Goal: Information Seeking & Learning: Find specific fact

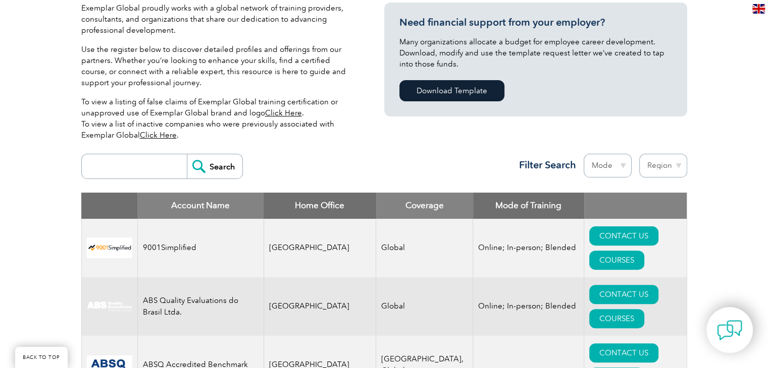
scroll to position [252, 0]
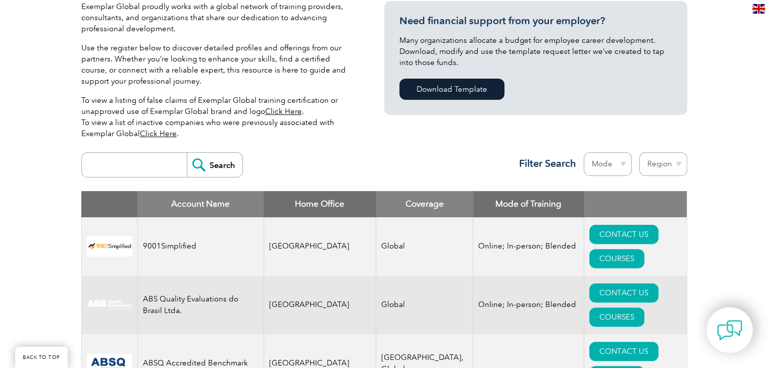
click at [121, 162] on input "search" at bounding box center [137, 165] width 100 height 24
type input "bluestar"
click at [202, 164] on input "Search" at bounding box center [215, 165] width 56 height 24
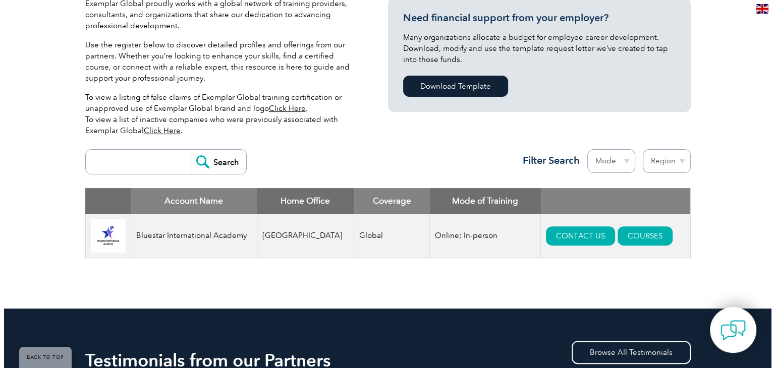
scroll to position [404, 0]
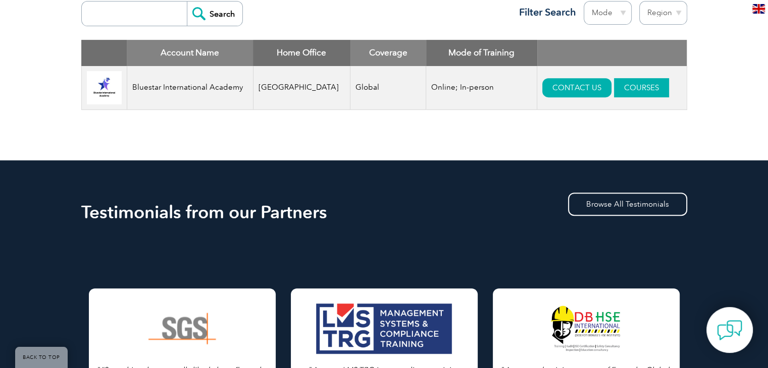
click at [618, 83] on link "COURSES" at bounding box center [641, 87] width 55 height 19
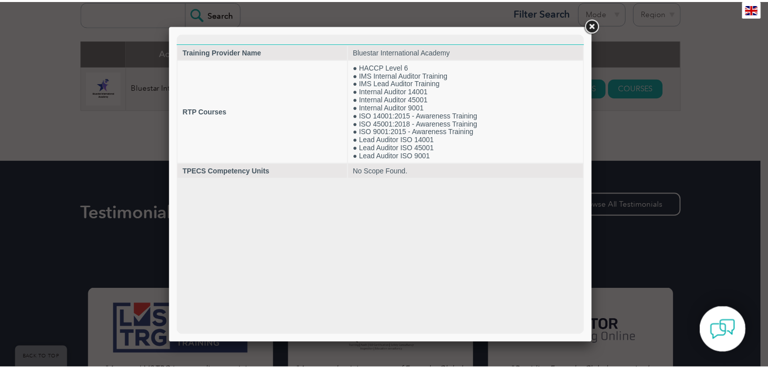
scroll to position [0, 0]
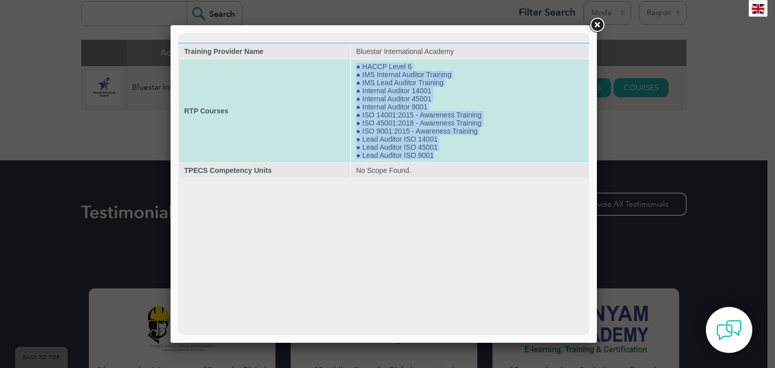
drag, startPoint x: 360, startPoint y: 69, endPoint x: 454, endPoint y: 163, distance: 133.1
click at [454, 163] on td "● HACCP Level 6 ● IMS Internal Auditor Training ● IMS Lead Auditor Training ● I…" at bounding box center [469, 111] width 237 height 103
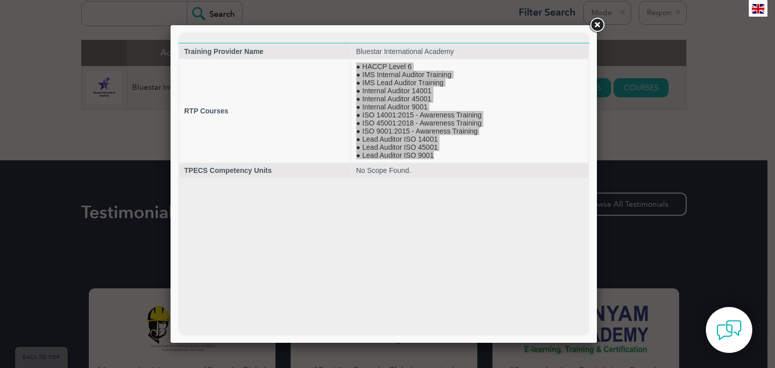
click at [598, 21] on link at bounding box center [597, 25] width 18 height 18
